Goal: Find specific page/section: Find specific page/section

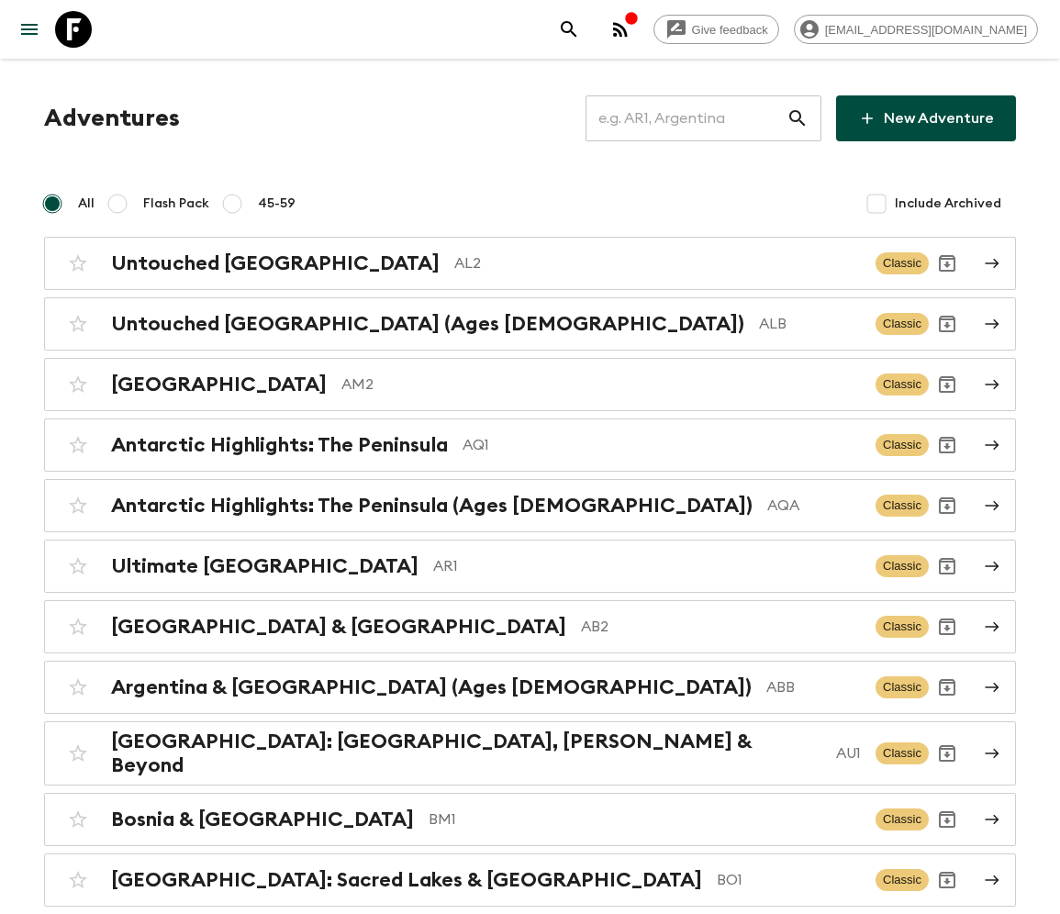
click at [698, 118] on input "text" at bounding box center [685, 118] width 201 height 51
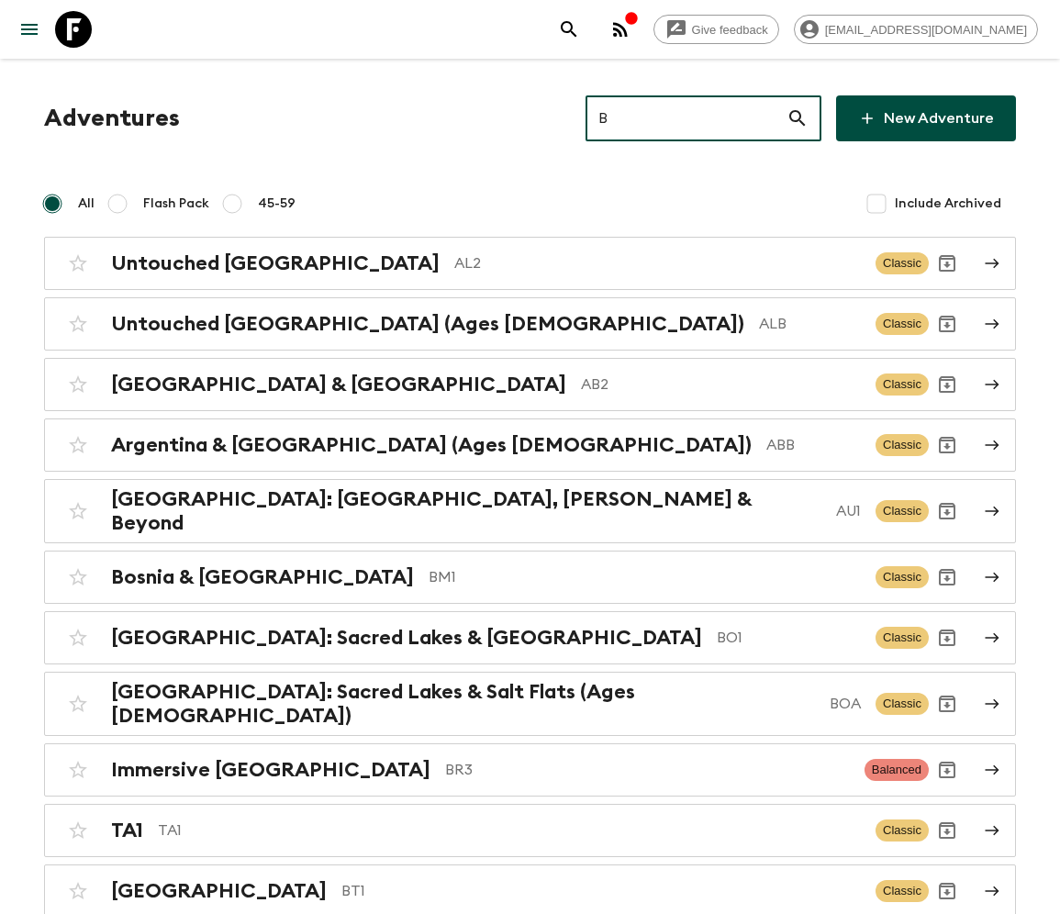
type input "BH"
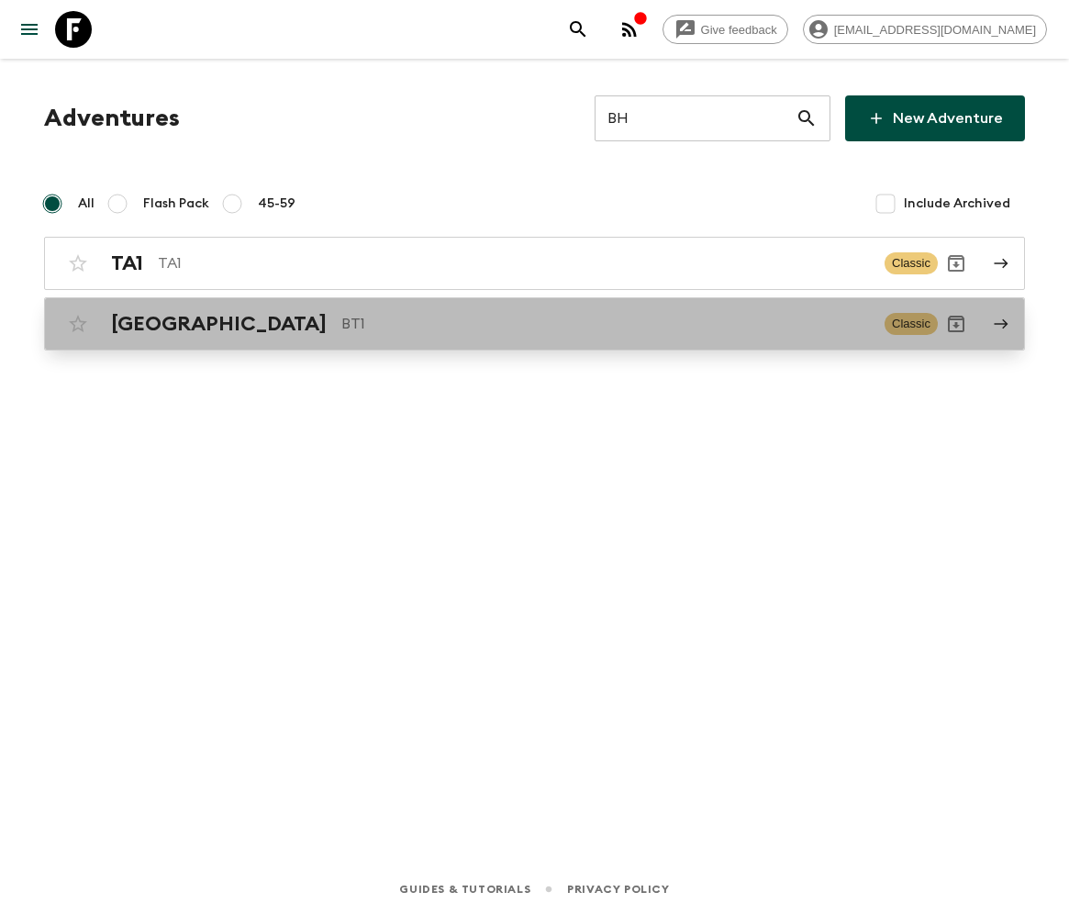
click at [145, 322] on h2 "[GEOGRAPHIC_DATA]" at bounding box center [219, 324] width 216 height 24
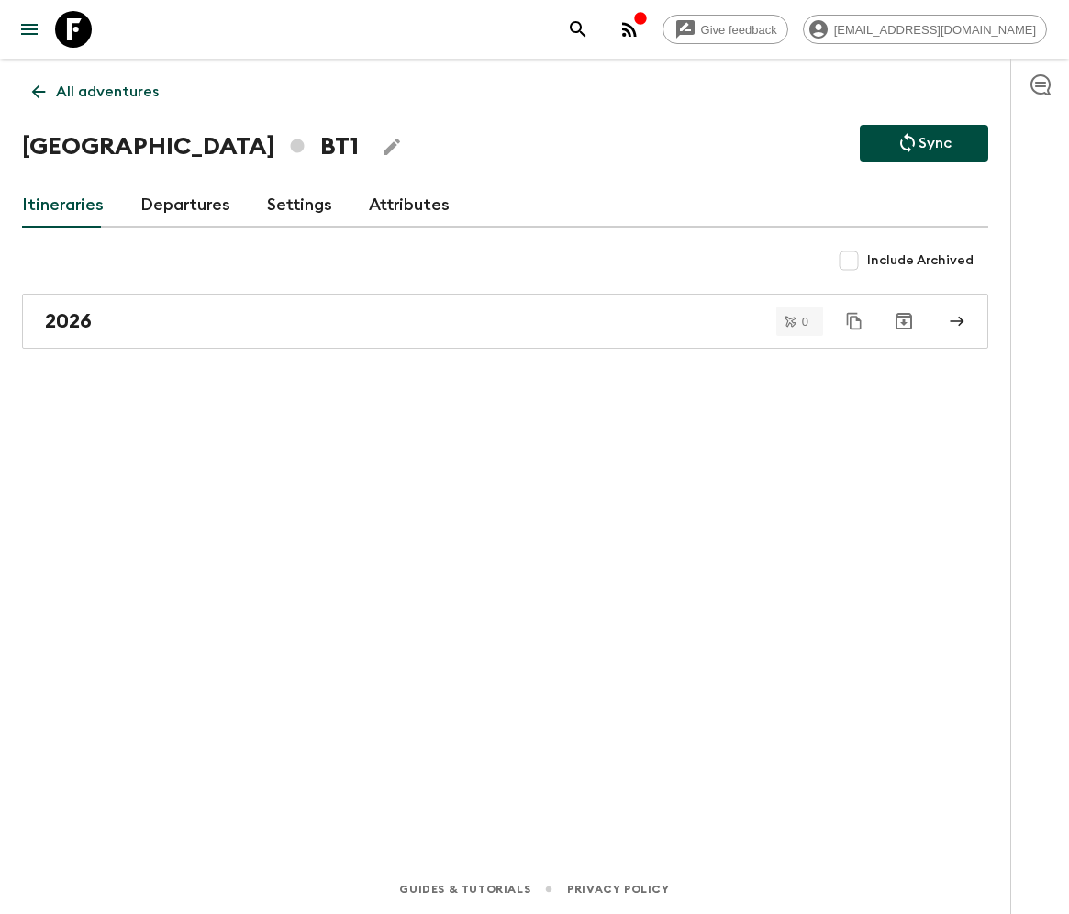
click at [95, 92] on p "All adventures" at bounding box center [107, 92] width 103 height 22
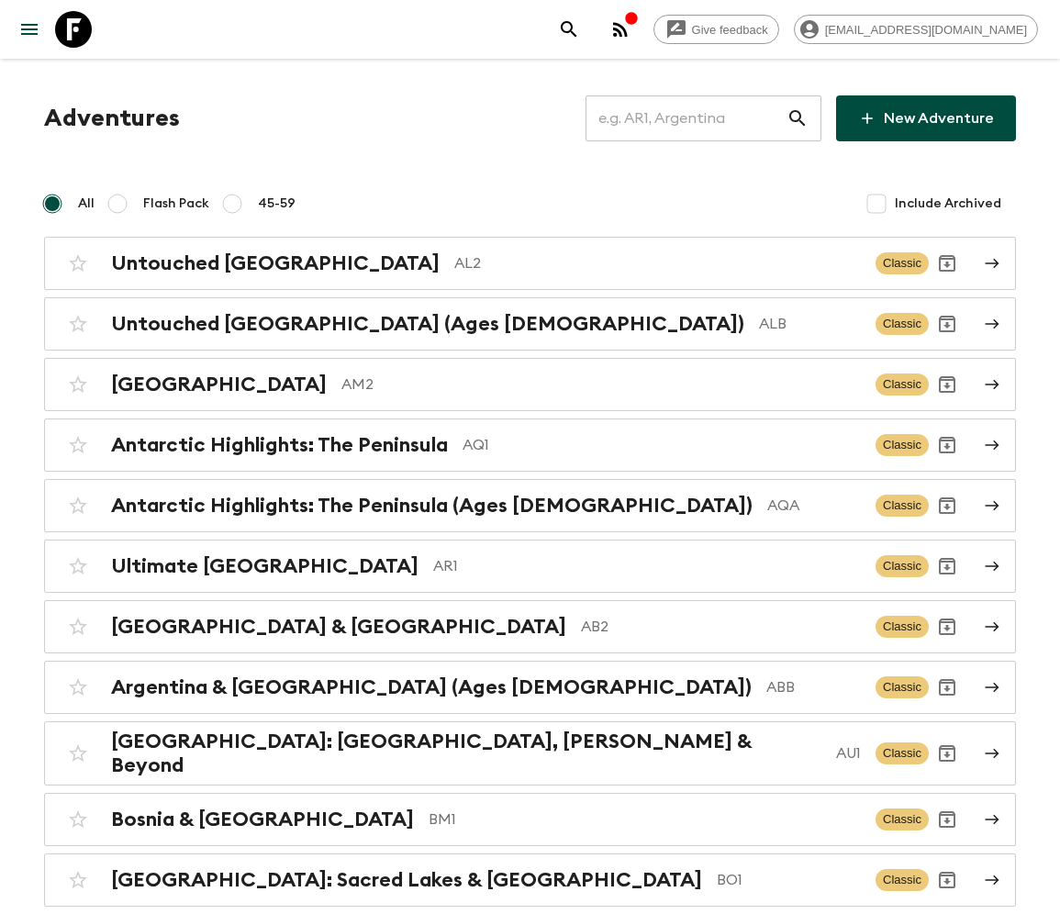
click at [698, 118] on input "text" at bounding box center [685, 118] width 201 height 51
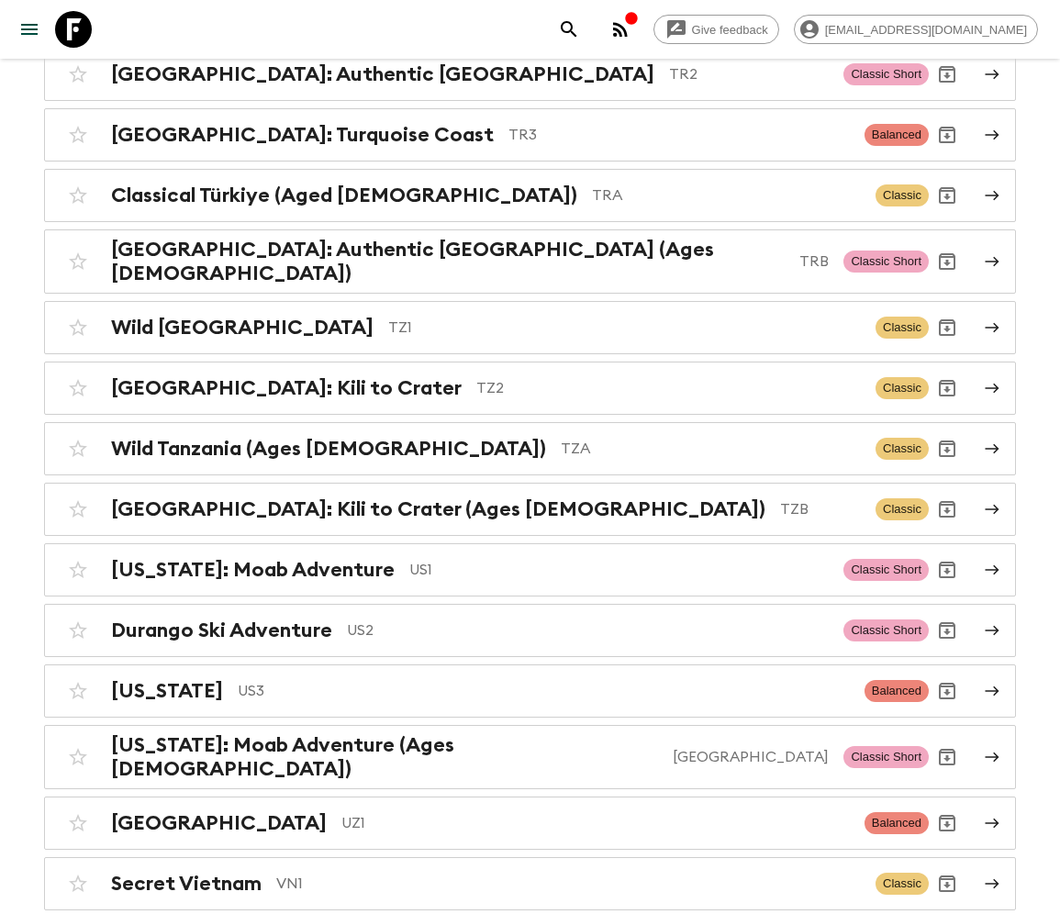
scroll to position [7736, 0]
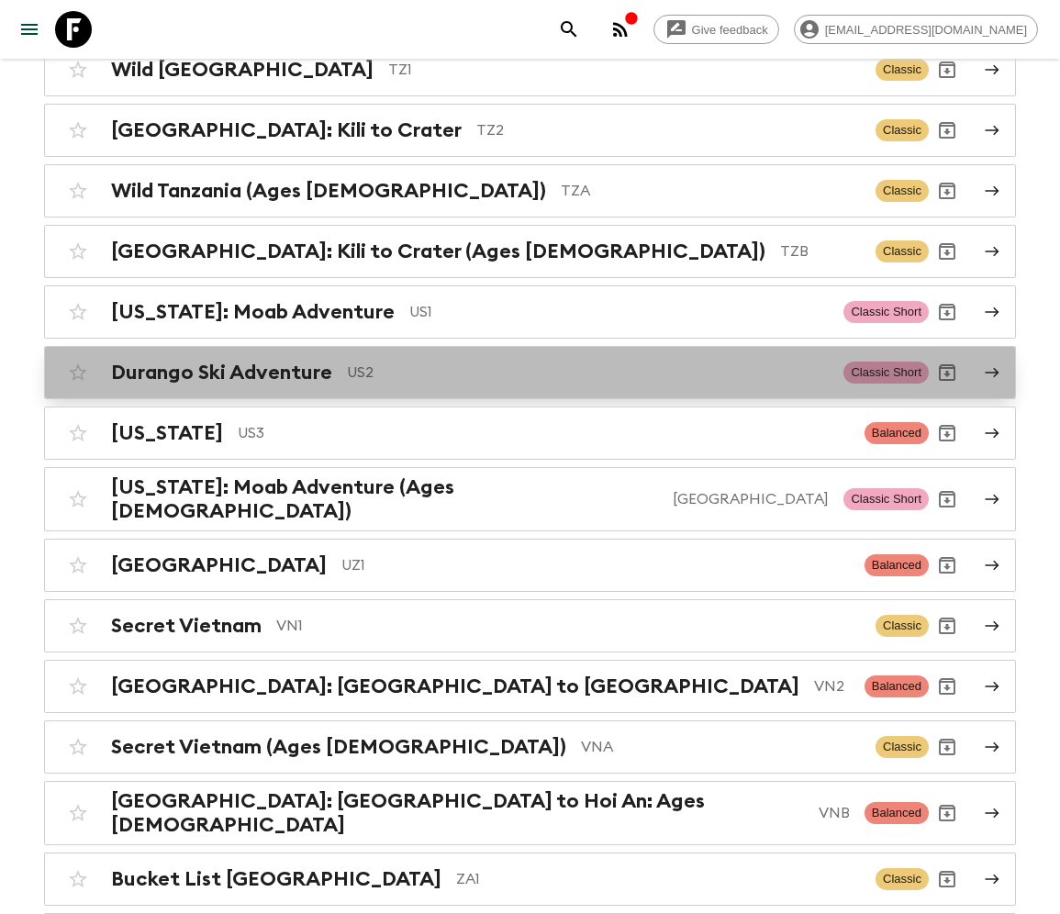
click at [698, 362] on p "US2" at bounding box center [588, 373] width 482 height 22
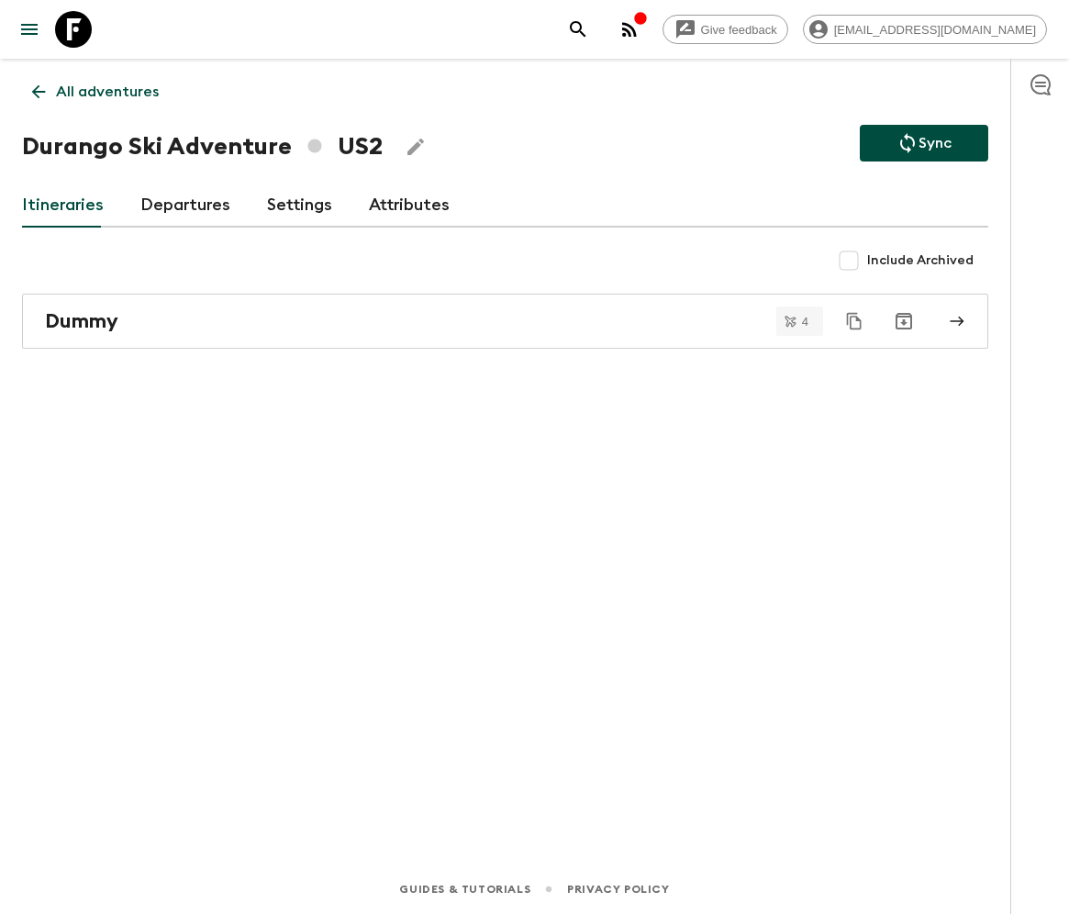
click at [95, 92] on p "All adventures" at bounding box center [107, 92] width 103 height 22
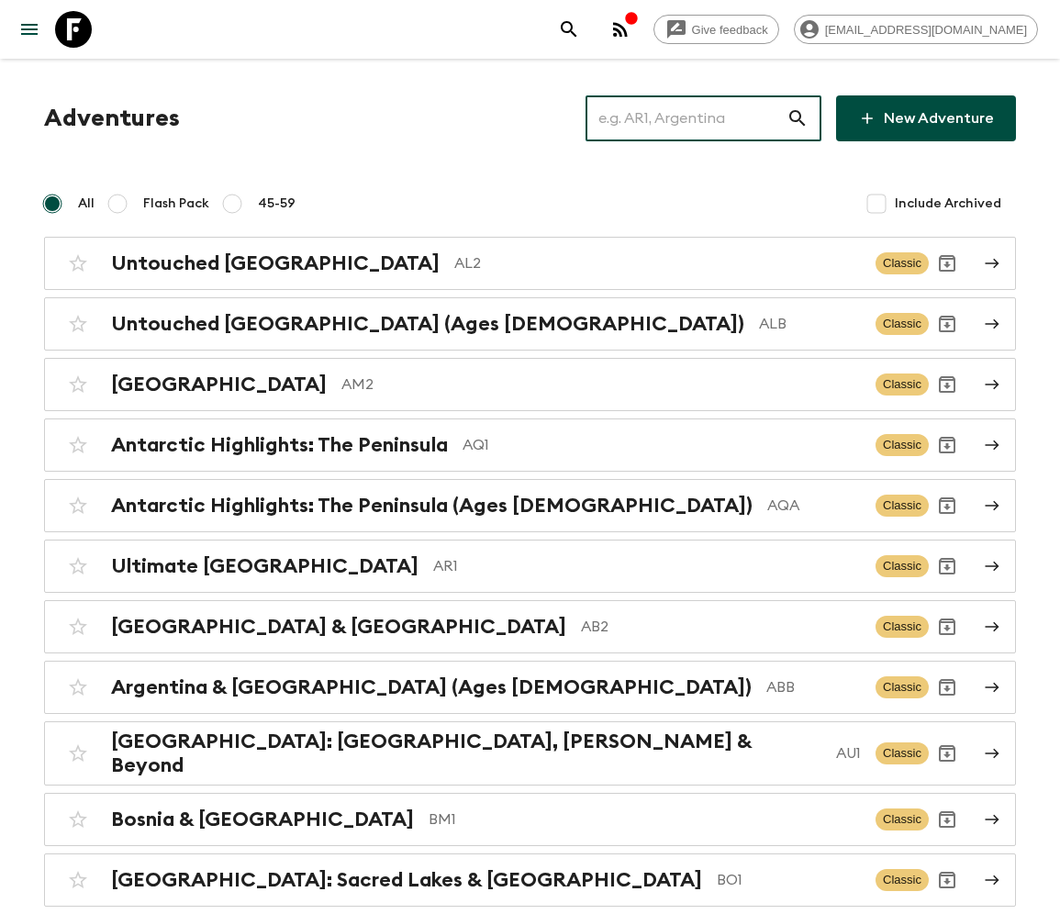
click at [698, 118] on input "text" at bounding box center [685, 118] width 201 height 51
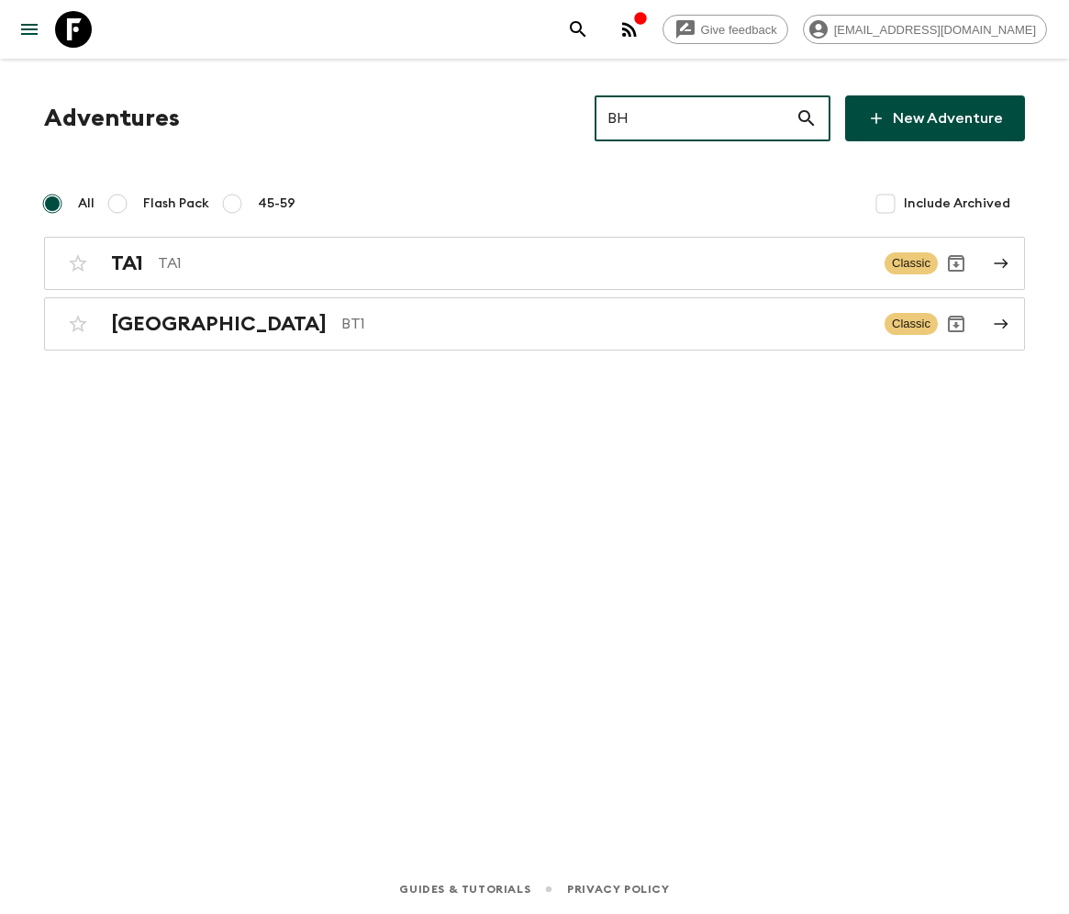
type input "BH"
click at [888, 202] on input "Include Archived" at bounding box center [885, 203] width 37 height 37
checkbox input "true"
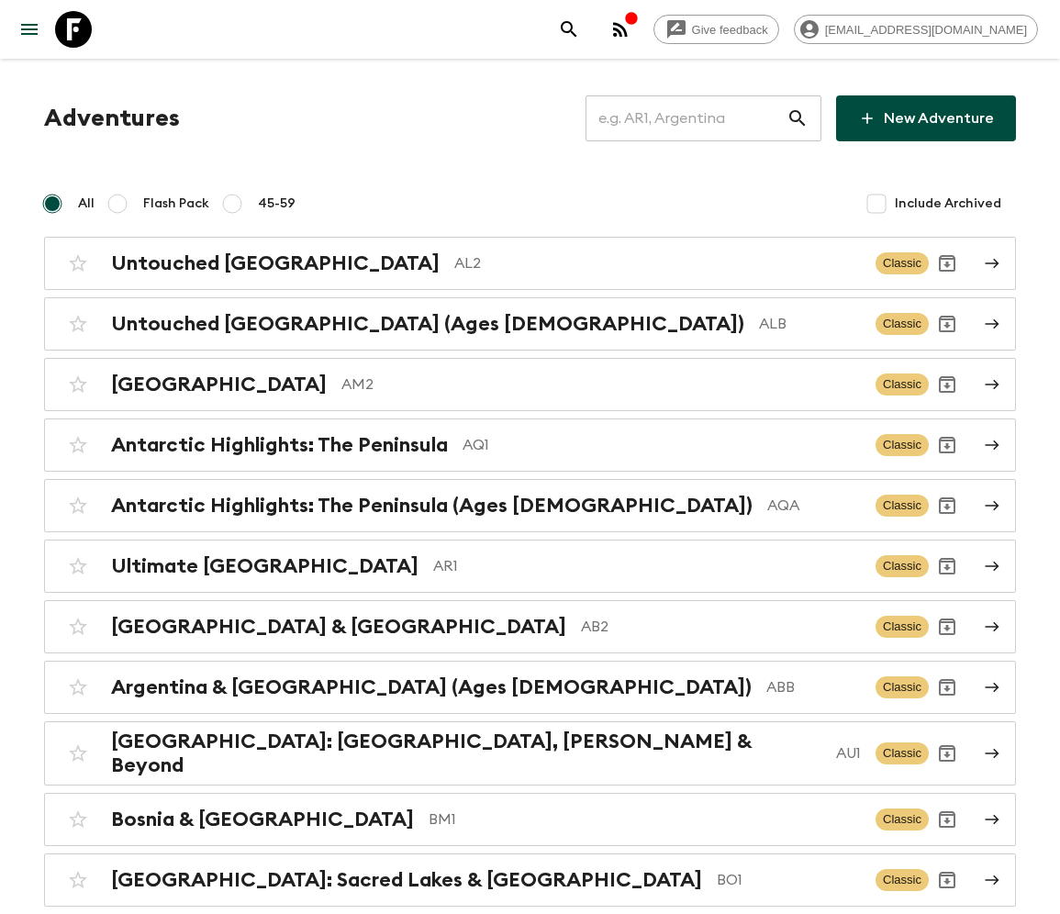
click at [696, 117] on input "text" at bounding box center [685, 118] width 201 height 51
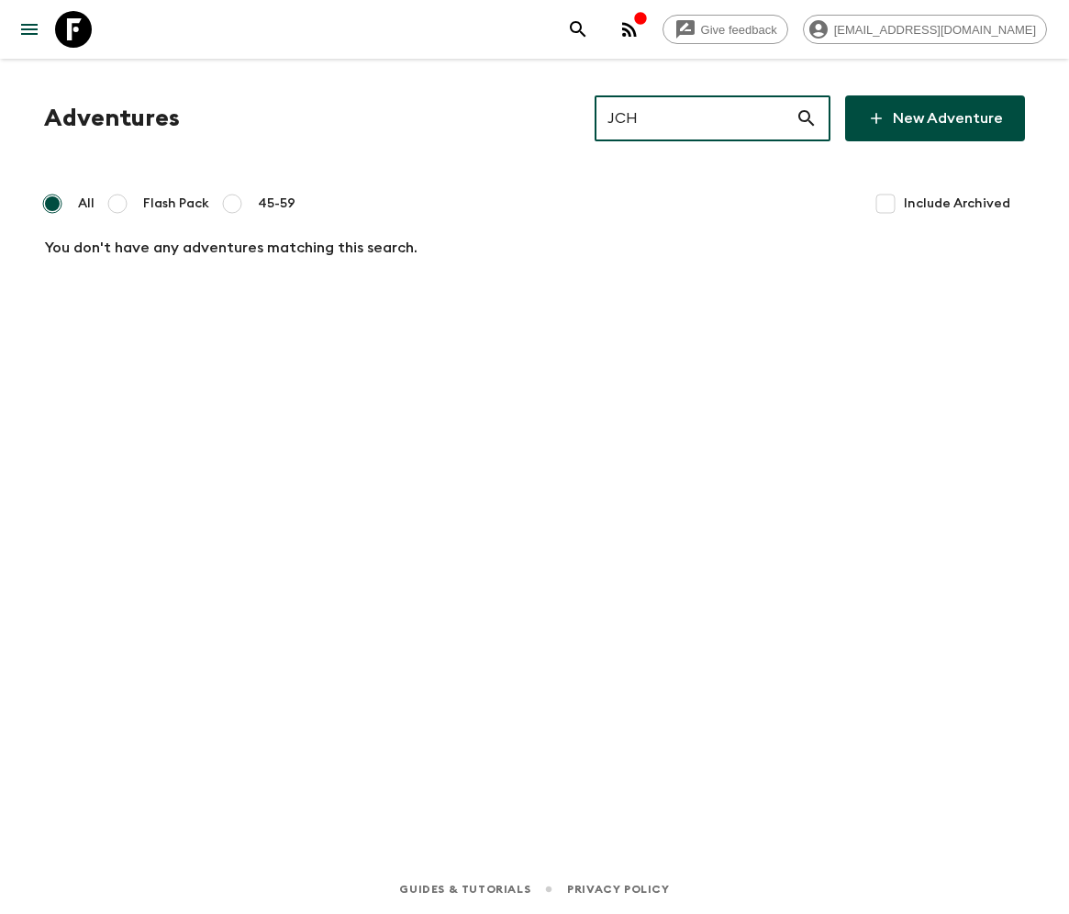
type input "JCH"
click at [888, 202] on input "Include Archived" at bounding box center [885, 203] width 37 height 37
checkbox input "true"
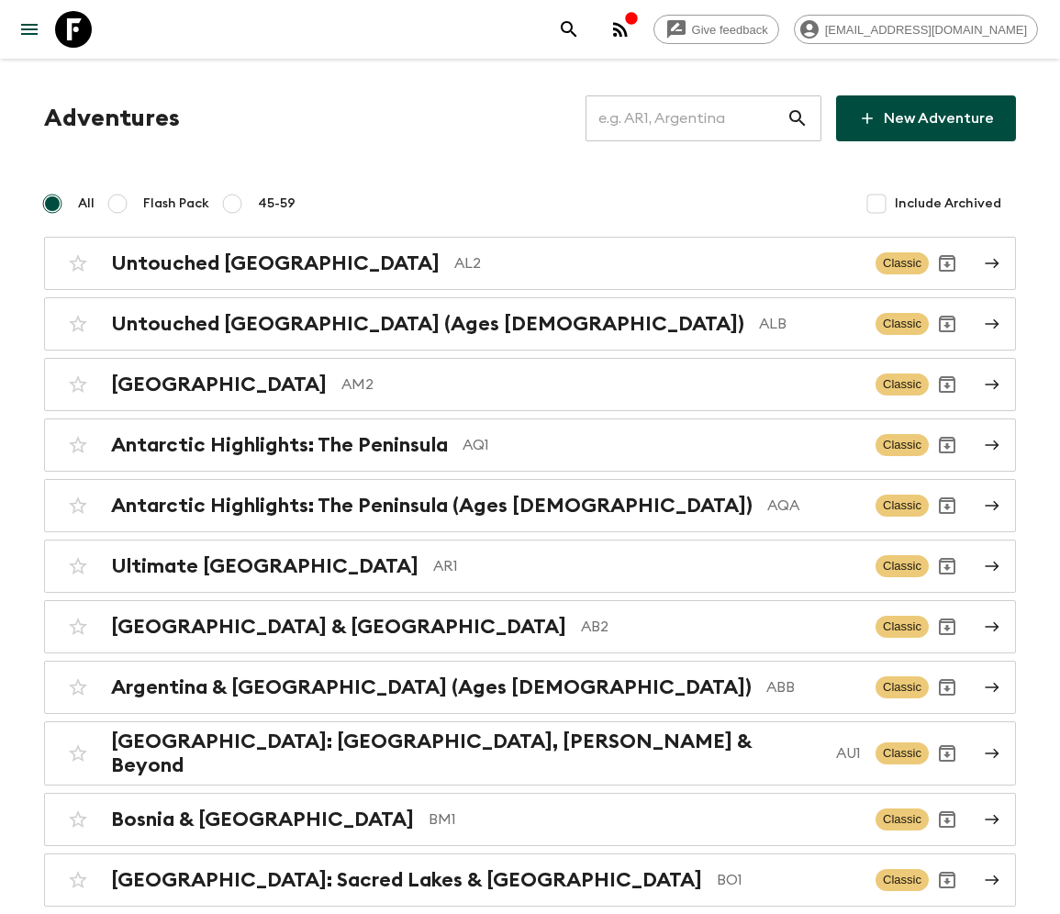
click at [700, 117] on input "text" at bounding box center [685, 118] width 201 height 51
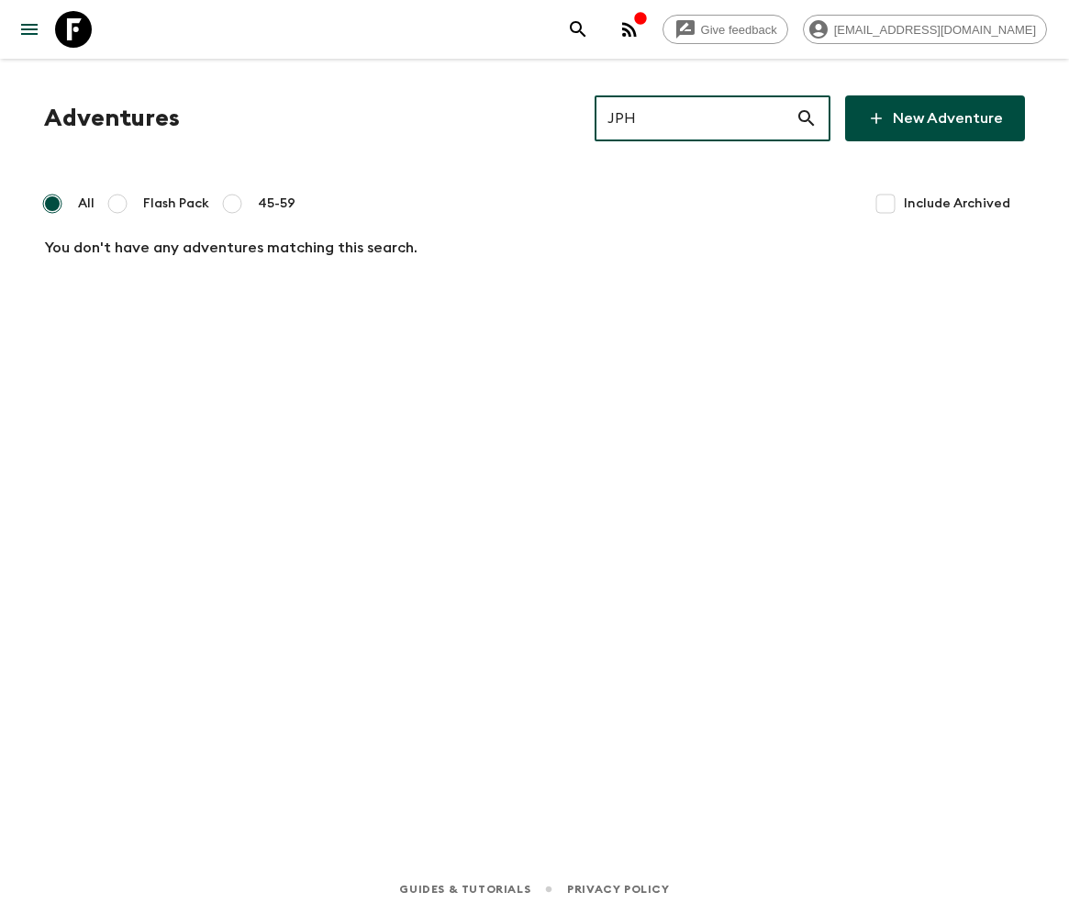
type input "JPH"
click at [886, 202] on input "Include Archived" at bounding box center [885, 203] width 37 height 37
checkbox input "true"
click at [725, 117] on input "JPH" at bounding box center [695, 118] width 201 height 51
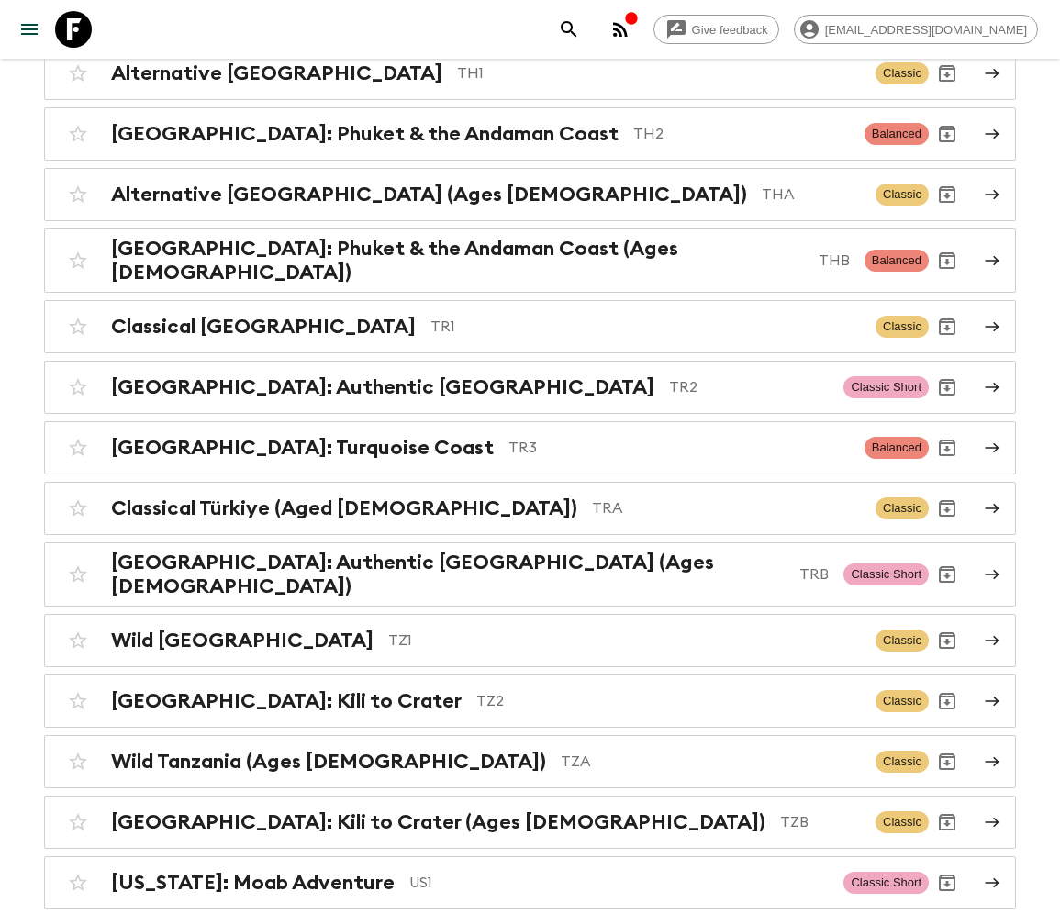
scroll to position [9172, 0]
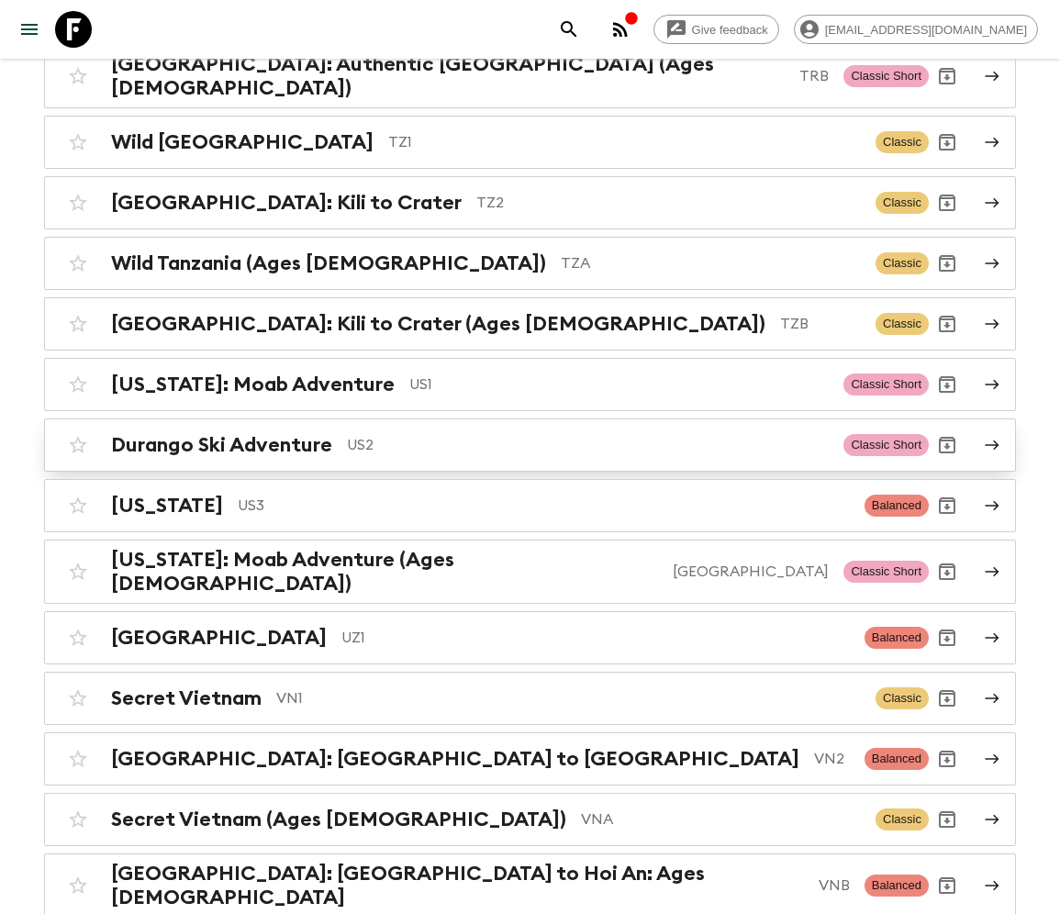
click at [716, 434] on p "US2" at bounding box center [588, 445] width 482 height 22
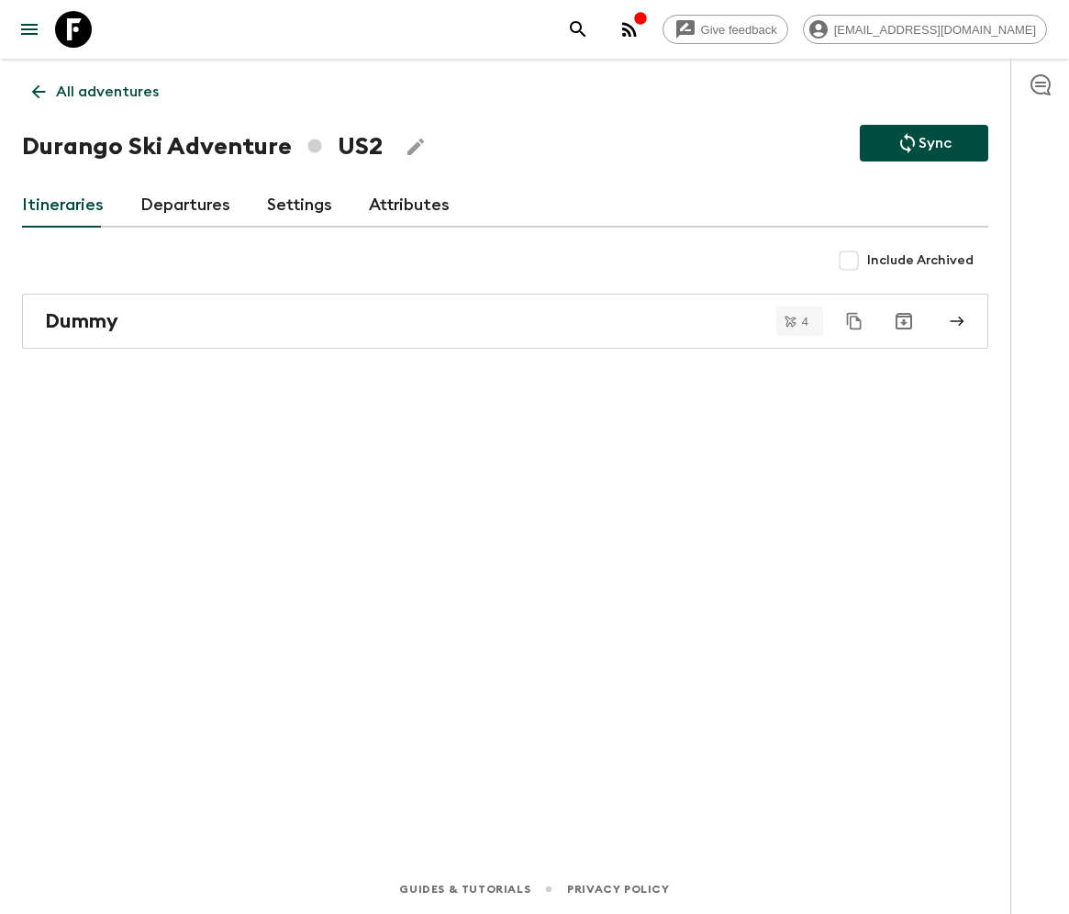
click at [90, 92] on p "All adventures" at bounding box center [107, 92] width 103 height 22
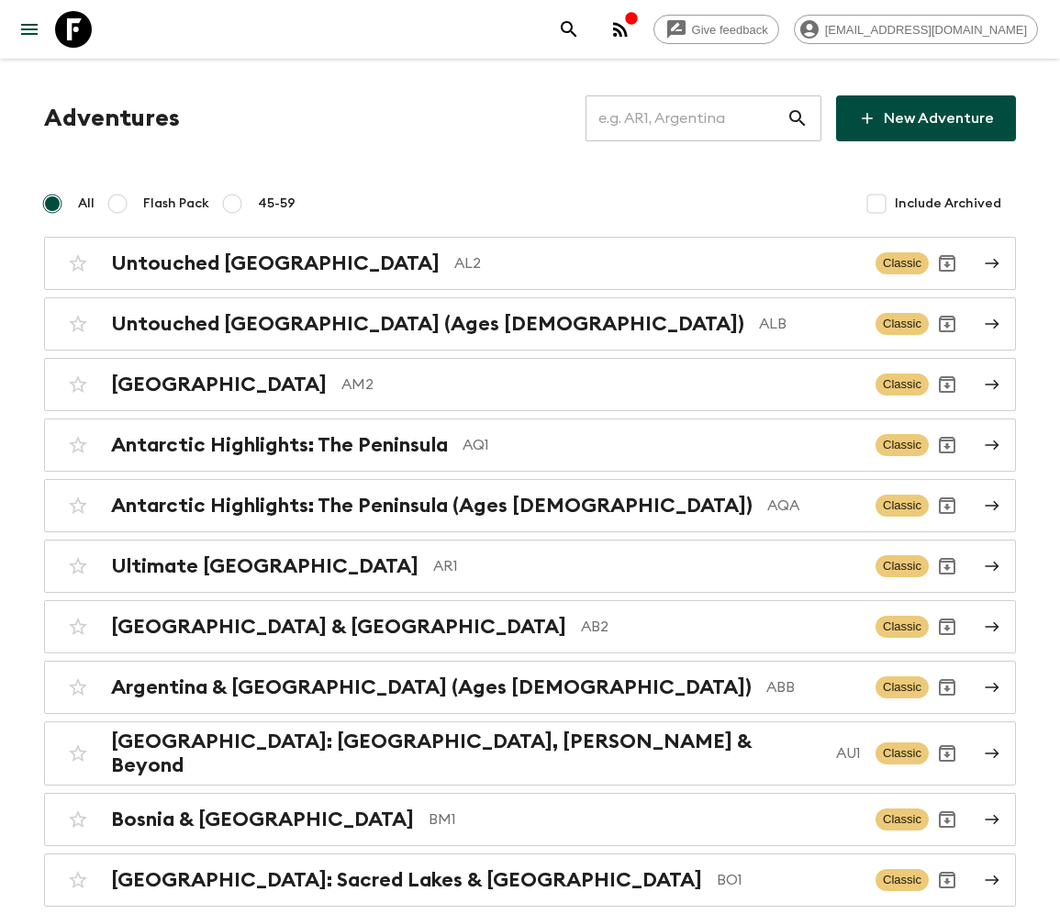
click at [716, 117] on input "text" at bounding box center [685, 118] width 201 height 51
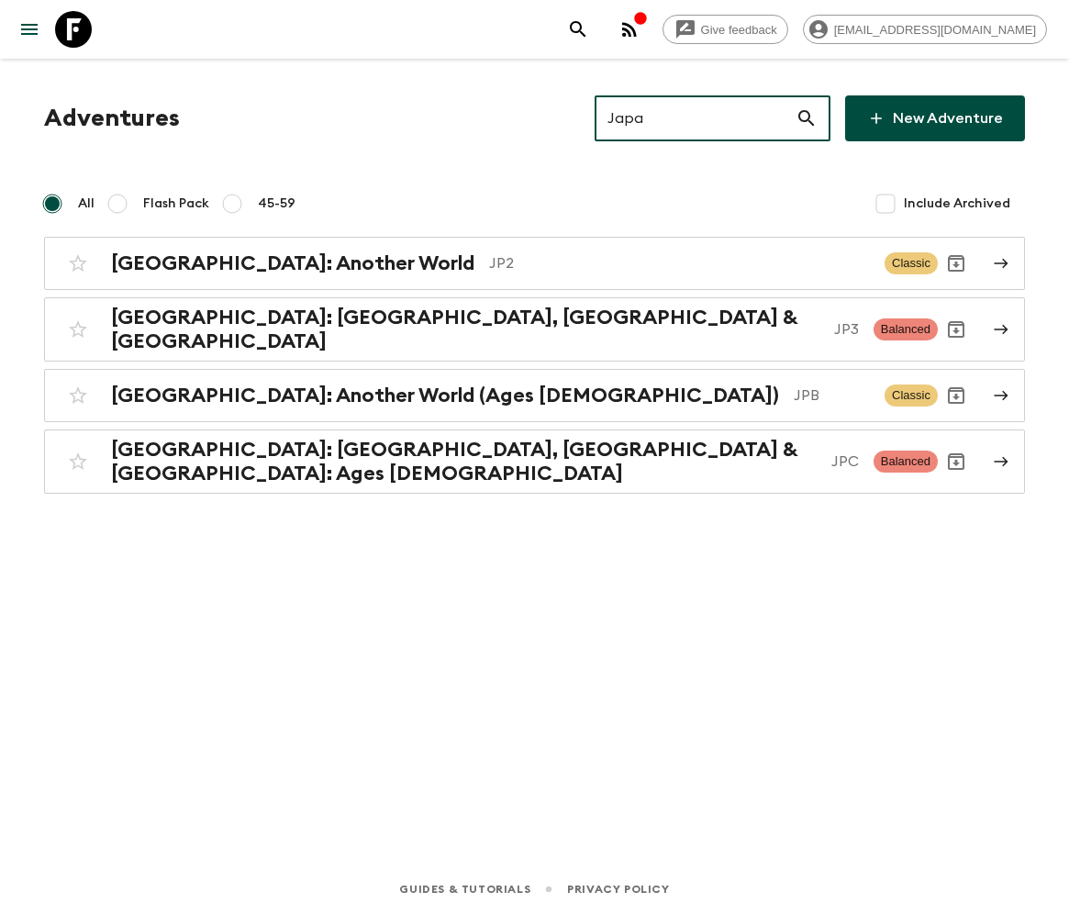
type input "Japan"
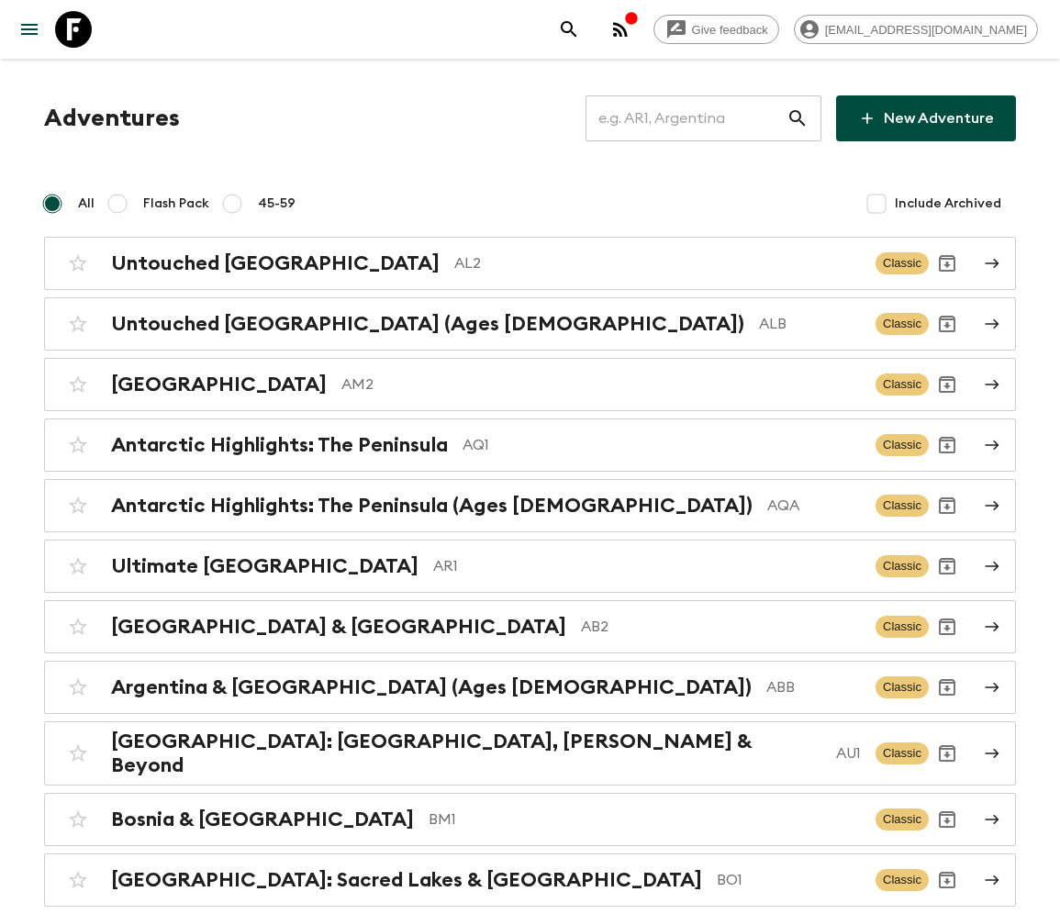
click at [696, 117] on input "text" at bounding box center [685, 118] width 201 height 51
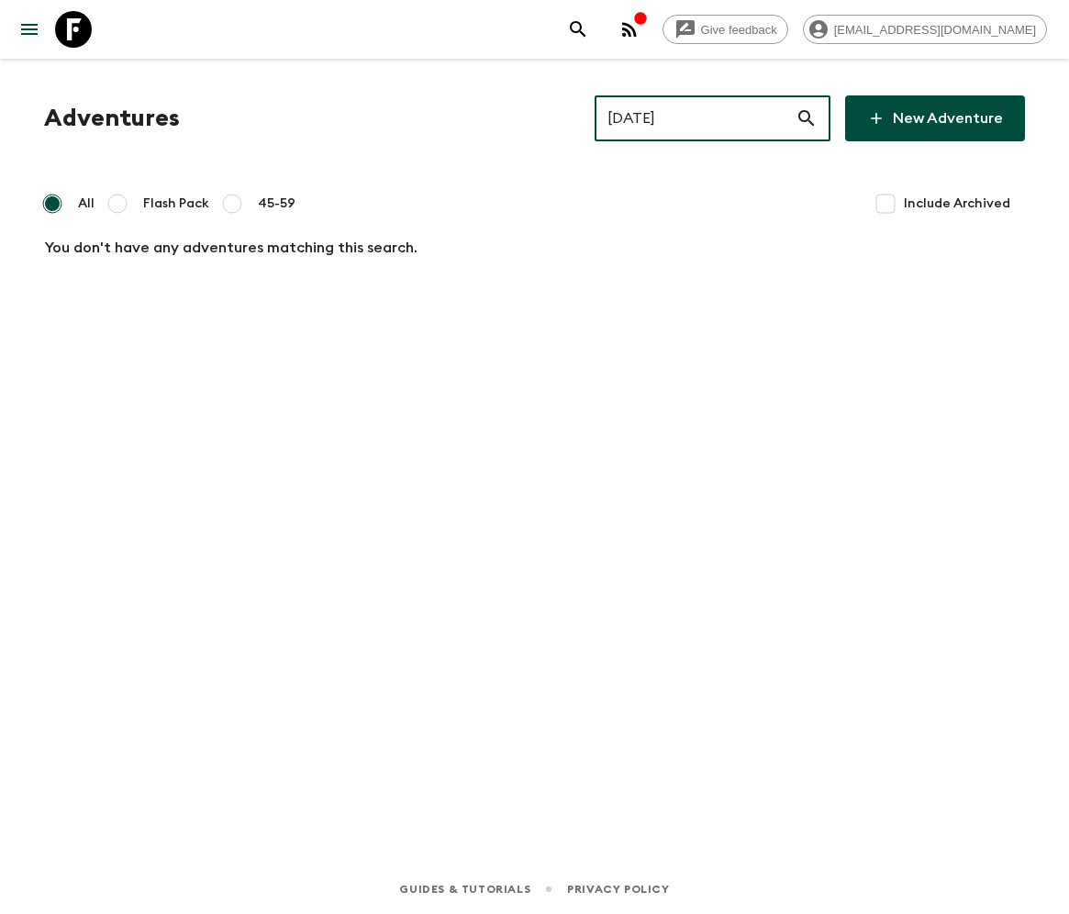
type input "JUL"
click at [886, 202] on input "Include Archived" at bounding box center [885, 203] width 37 height 37
checkbox input "true"
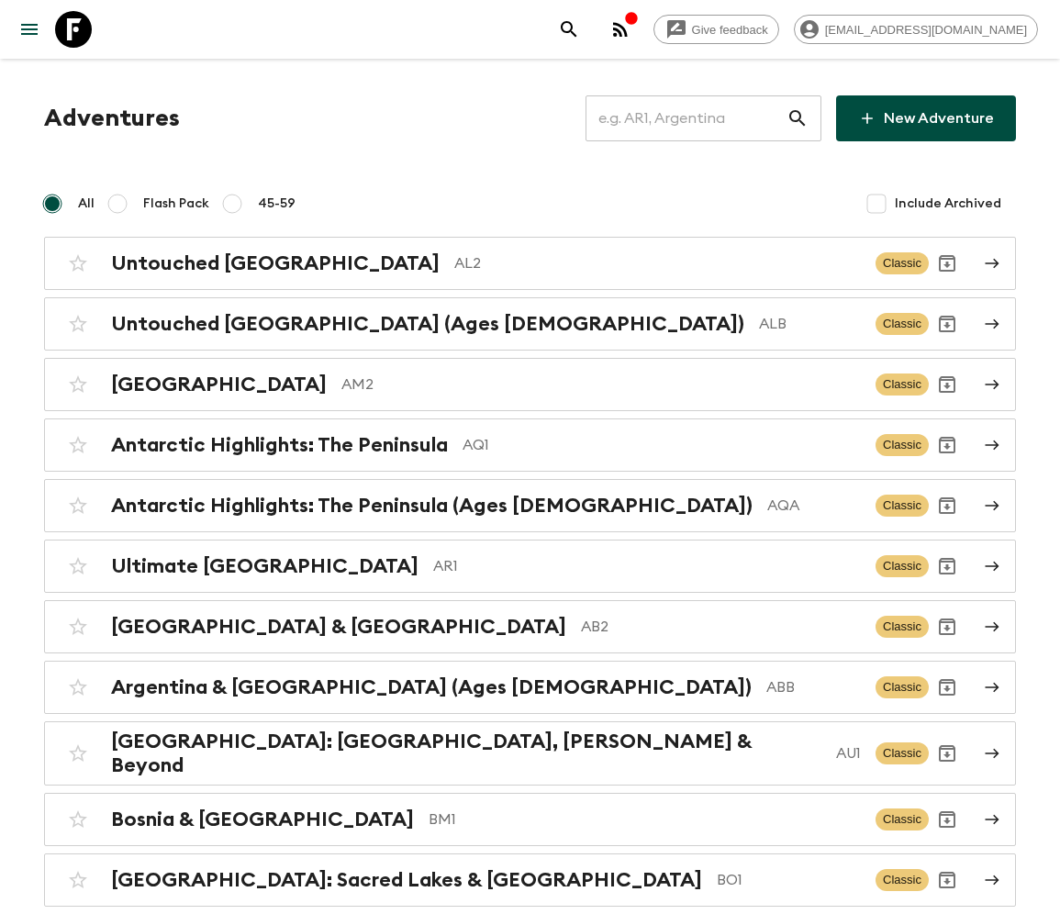
click at [698, 118] on input "text" at bounding box center [685, 118] width 201 height 51
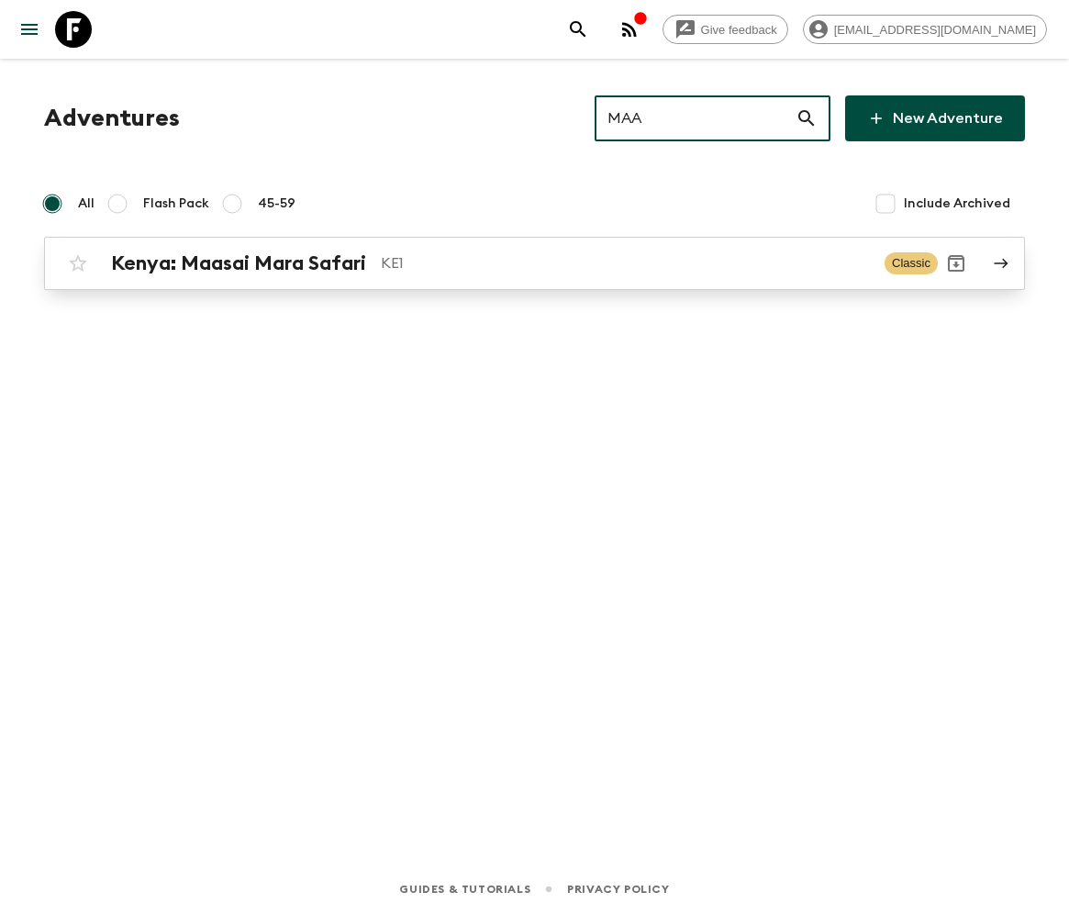
type input "MAA"
click at [239, 262] on h2 "Kenya: Maasai Mara Safari" at bounding box center [238, 263] width 255 height 24
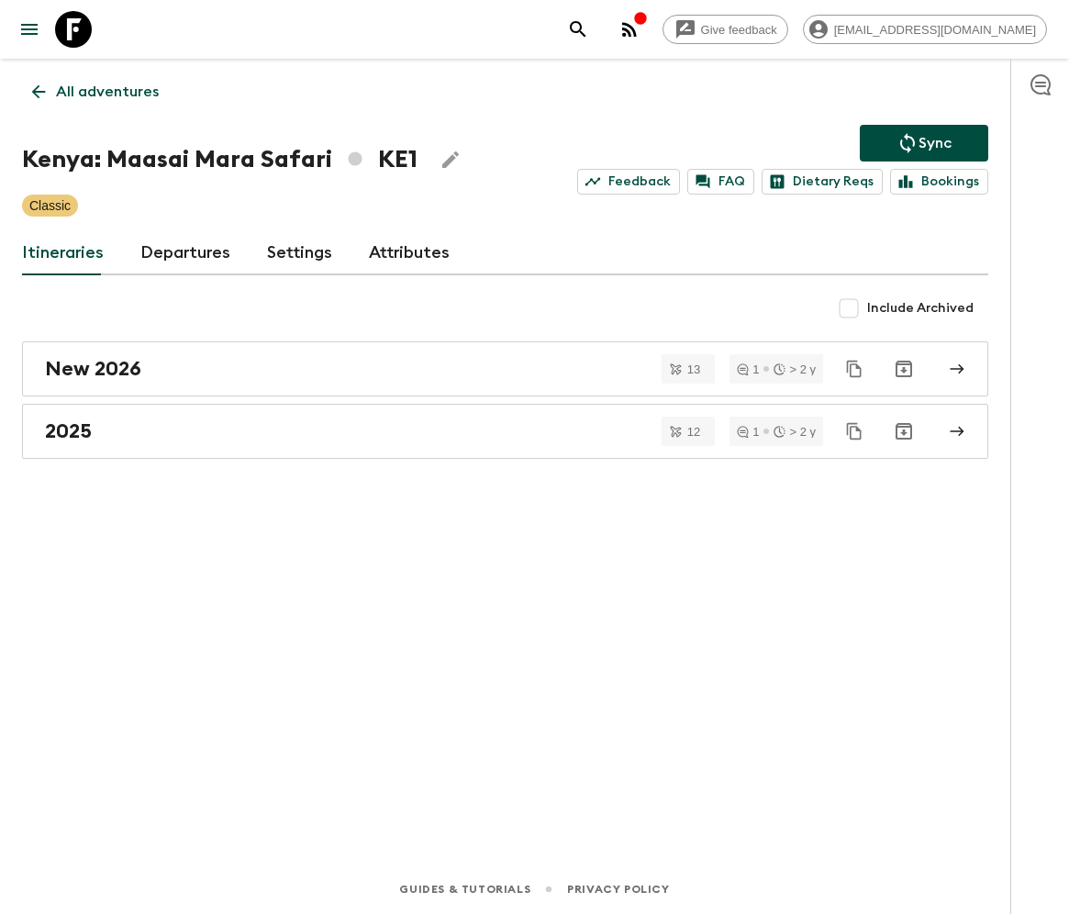
click at [106, 92] on p "All adventures" at bounding box center [107, 92] width 103 height 22
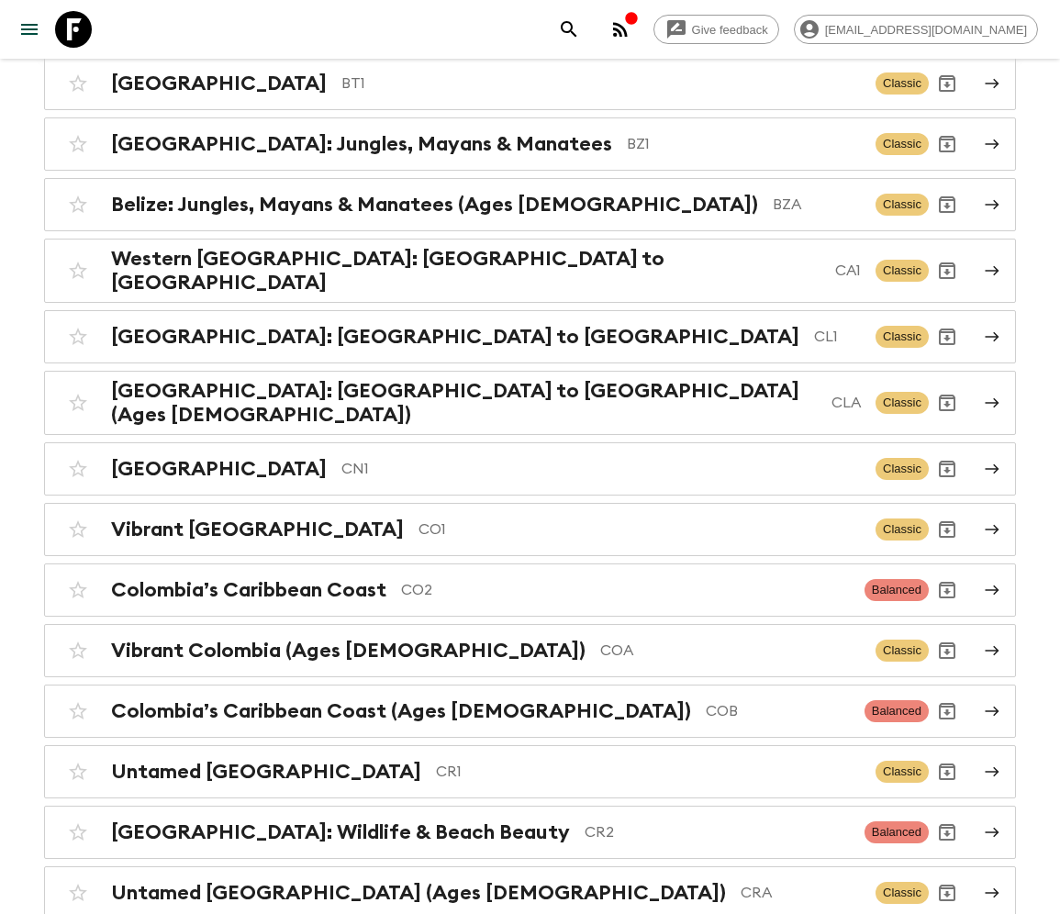
scroll to position [1101, 0]
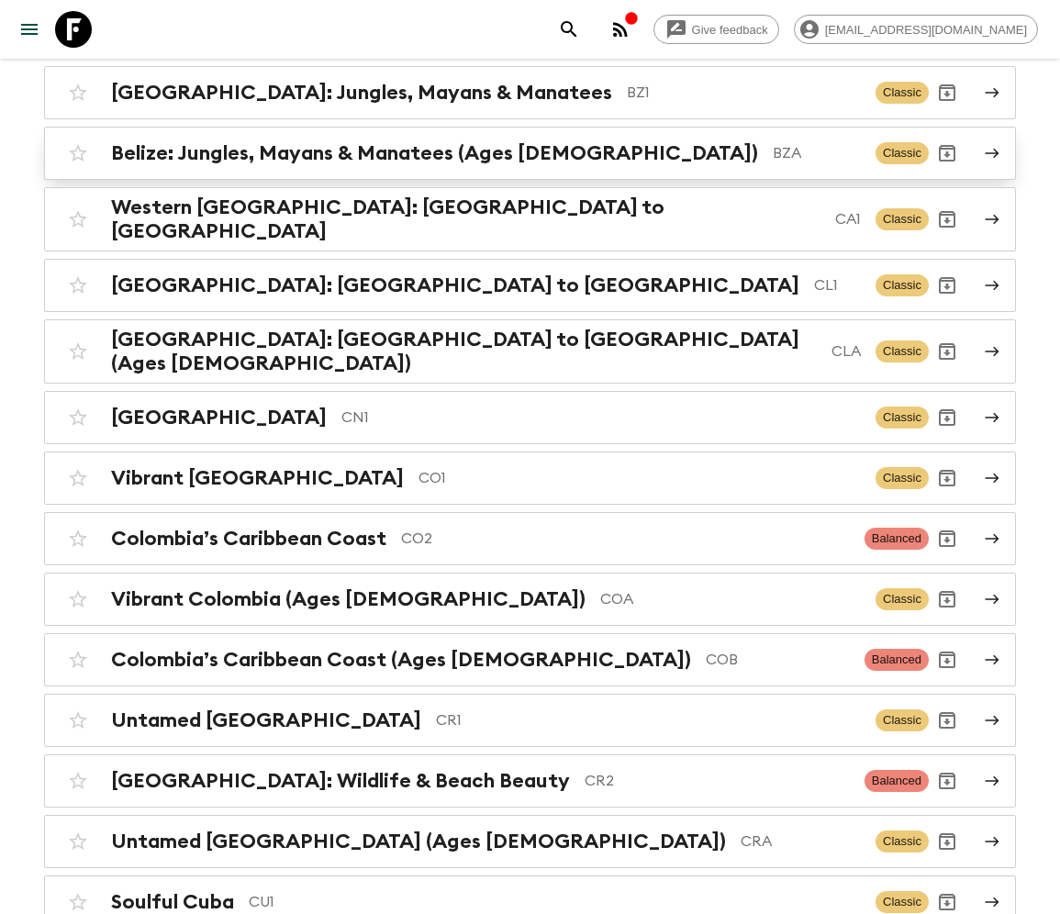
click at [773, 142] on p "BZA" at bounding box center [817, 153] width 88 height 22
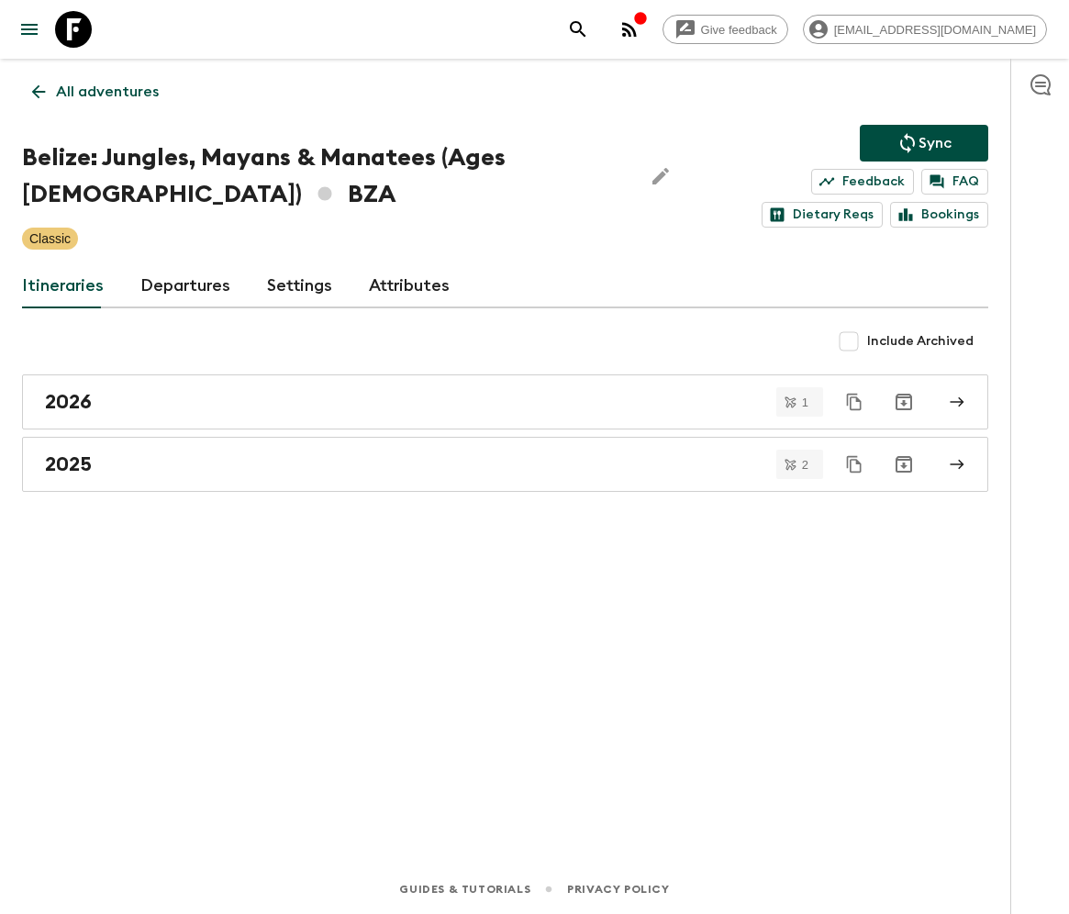
click at [106, 92] on p "All adventures" at bounding box center [107, 92] width 103 height 22
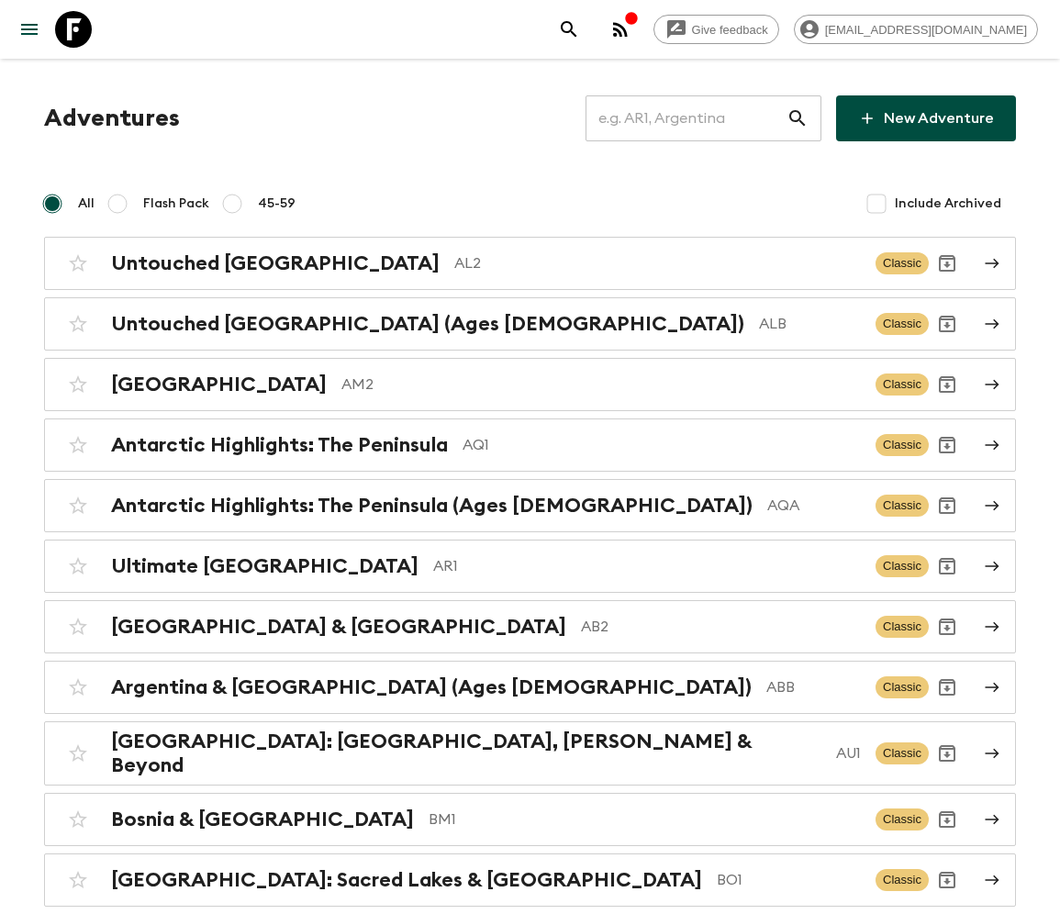
click at [889, 202] on input "Include Archived" at bounding box center [876, 203] width 37 height 37
checkbox input "true"
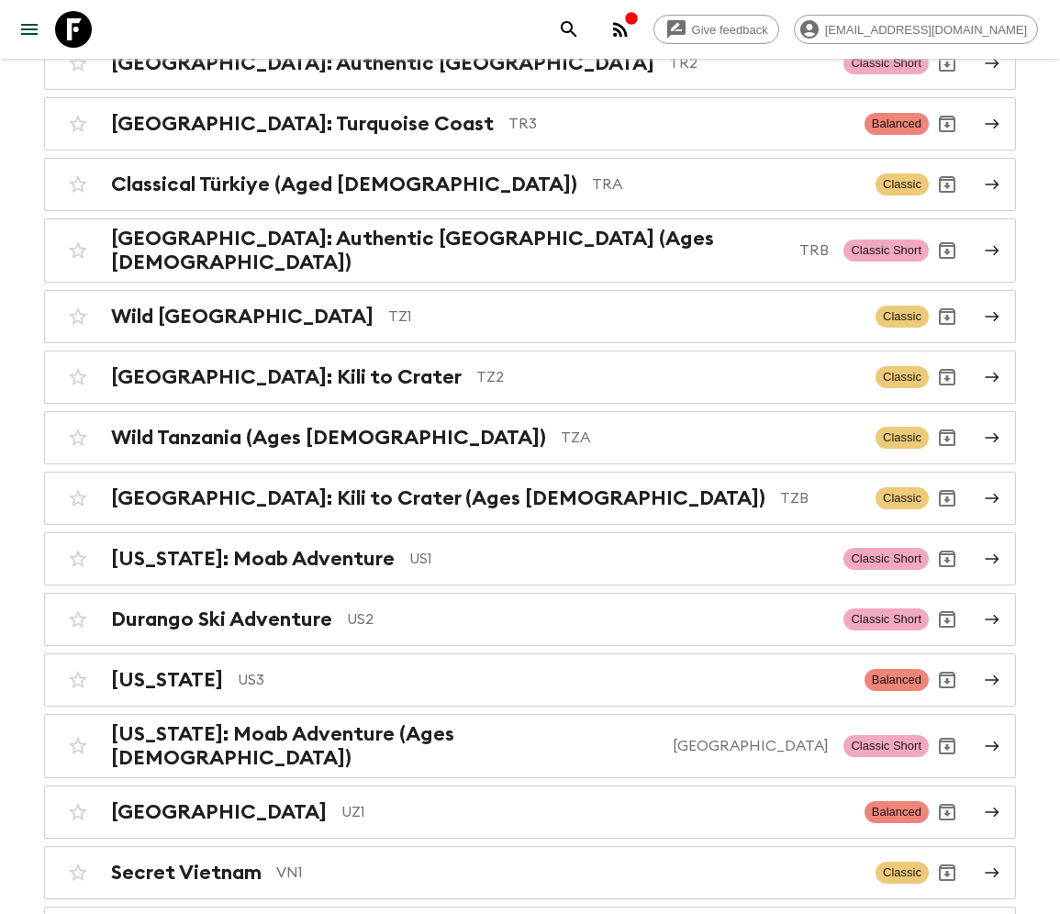
scroll to position [9172, 0]
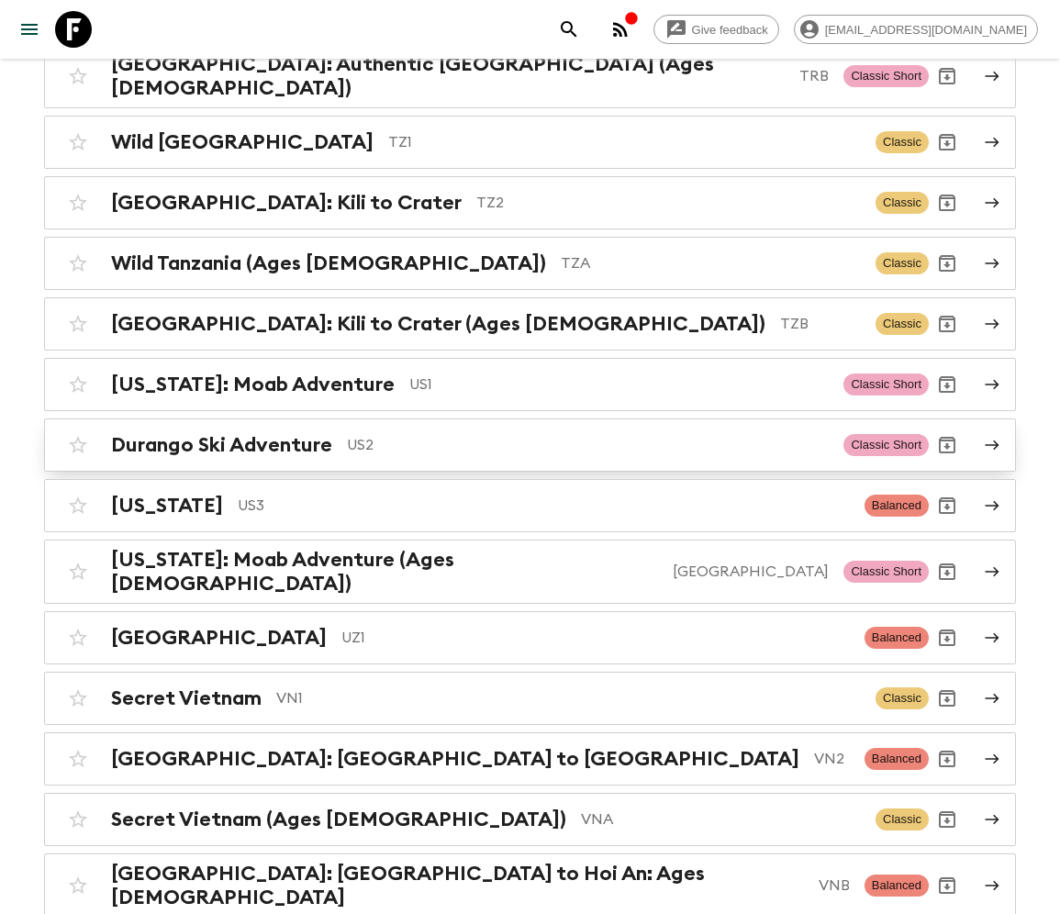
click at [698, 434] on p "US2" at bounding box center [588, 445] width 482 height 22
